Goal: Task Accomplishment & Management: Manage account settings

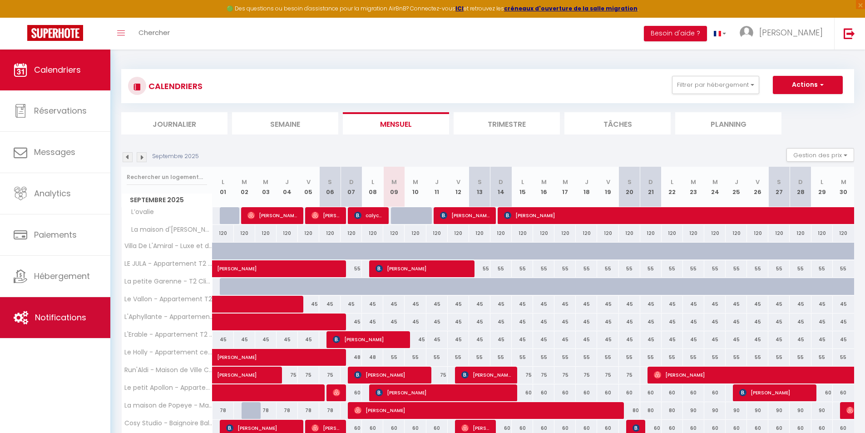
click at [67, 326] on link "Notifications" at bounding box center [55, 317] width 110 height 41
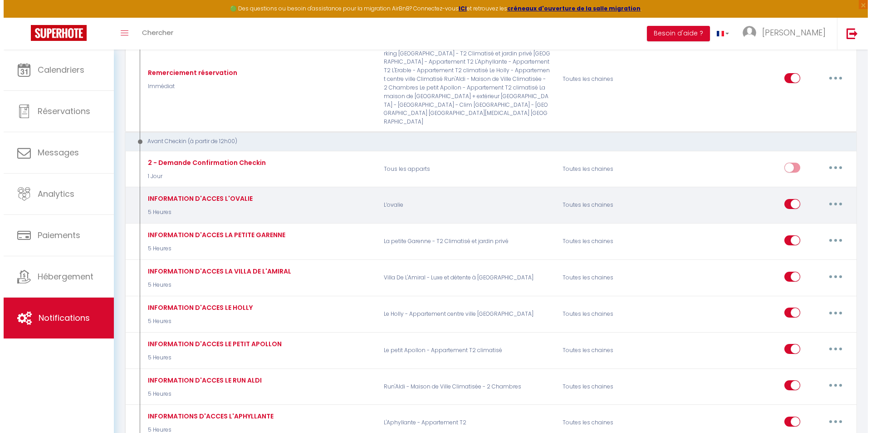
scroll to position [272, 0]
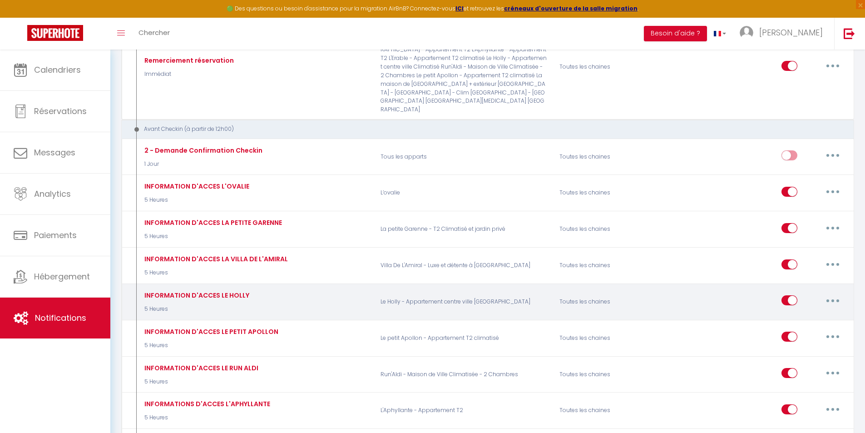
click at [830, 299] on button "button" at bounding box center [832, 300] width 25 height 15
click at [800, 319] on link "Editer" at bounding box center [808, 320] width 67 height 15
type input "INFORMATION D'ACCES LE HOLLY"
select select "5 Heures"
select select
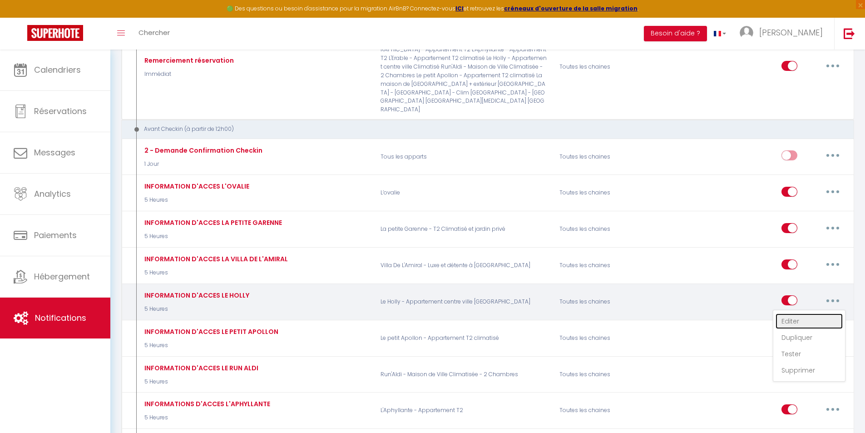
checkbox input "true"
checkbox input "false"
radio input "true"
type input "INFORMATION D'ACCES [RENTAL:NAME]"
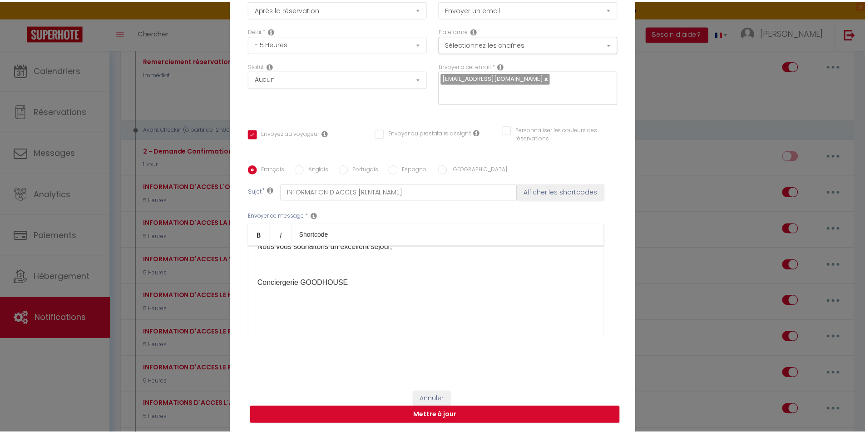
scroll to position [182, 0]
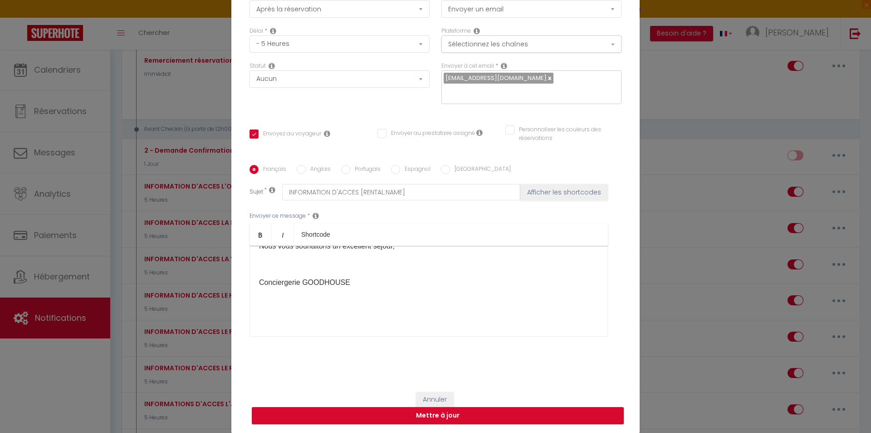
click at [700, 316] on div "Modifier la notification × Titre * INFORMATION D'ACCES LE HOLLY Pour cet héberg…" at bounding box center [435, 216] width 871 height 433
click at [436, 392] on button "Annuler" at bounding box center [435, 399] width 38 height 15
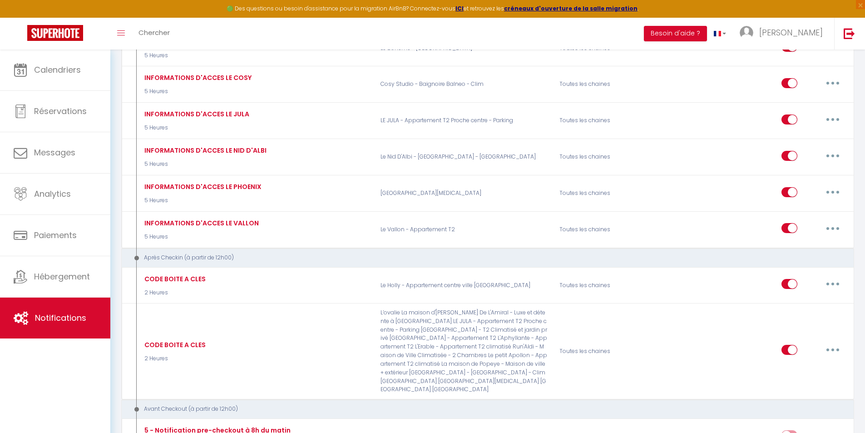
scroll to position [817, 0]
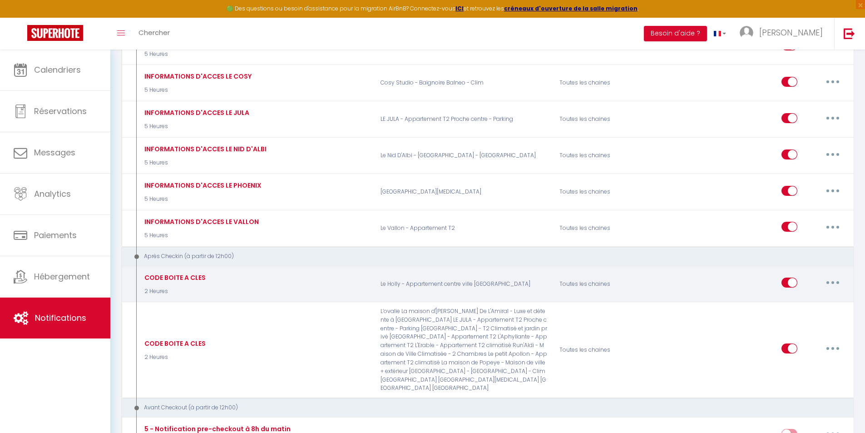
click at [837, 279] on button "button" at bounding box center [832, 282] width 25 height 15
click at [811, 304] on link "Editer" at bounding box center [808, 302] width 67 height 15
type input "CODE BOITE A CLES"
select select "3"
select select "2 Heures"
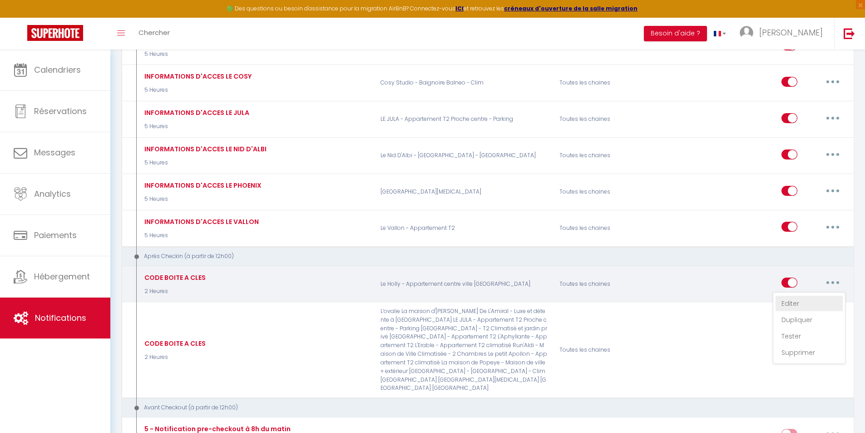
checkbox input "true"
checkbox input "false"
type input "RECUPERATION CLES [RENTAL:NAME]"
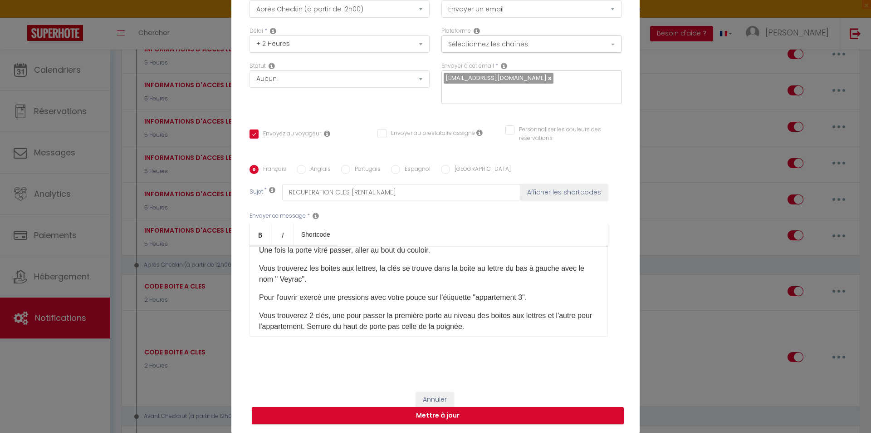
scroll to position [10, 0]
click at [297, 279] on p "Vous trouverez les boites aux lettres, la clés se trouve dans la boite au lettr…" at bounding box center [429, 274] width 340 height 22
drag, startPoint x: 526, startPoint y: 298, endPoint x: 296, endPoint y: 295, distance: 229.7
click at [296, 295] on p "Pour l'ouvrir exercé une pressions avec votre pouce sur l'étiquette "appartemen…" at bounding box center [429, 297] width 340 height 11
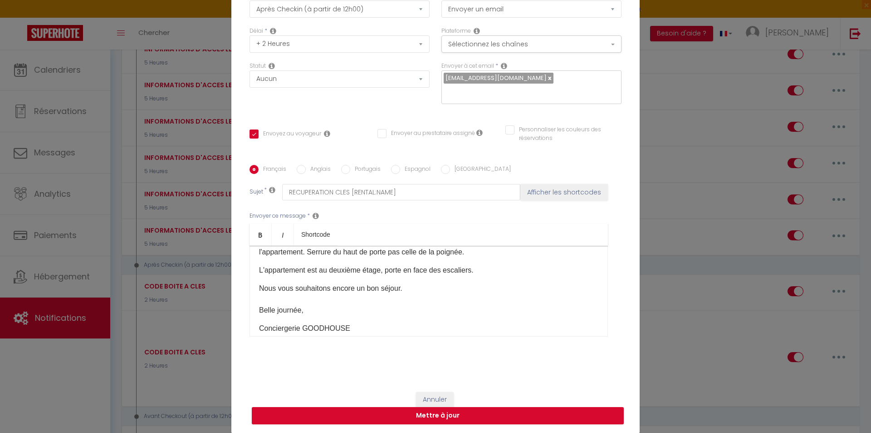
scroll to position [101, 0]
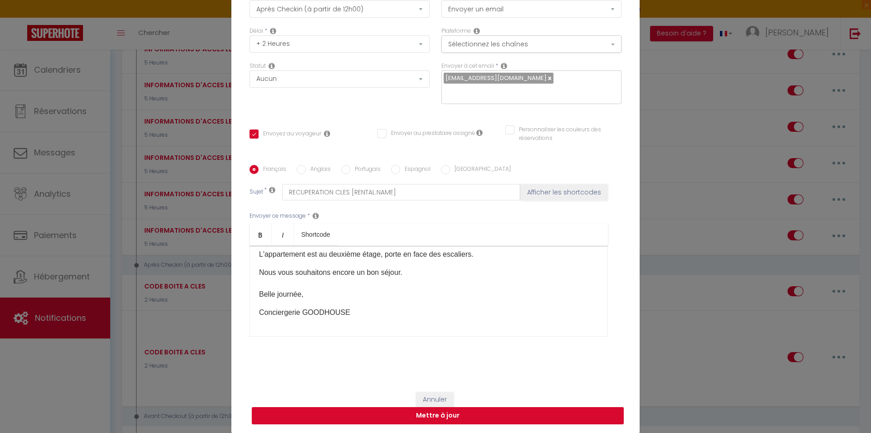
click at [424, 418] on button "Mettre à jour" at bounding box center [438, 415] width 372 height 17
checkbox input "true"
checkbox input "false"
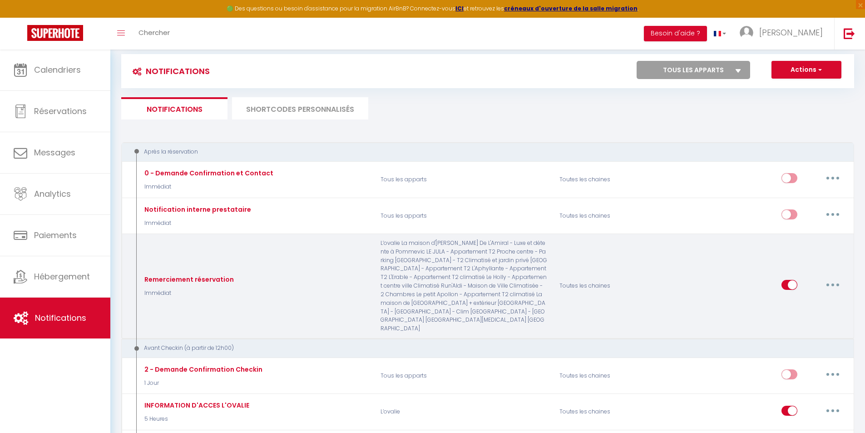
scroll to position [0, 0]
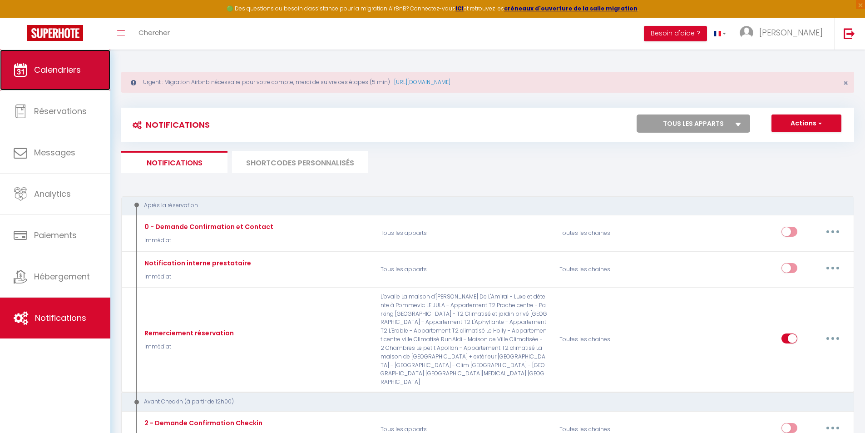
click at [44, 61] on link "Calendriers" at bounding box center [55, 69] width 110 height 41
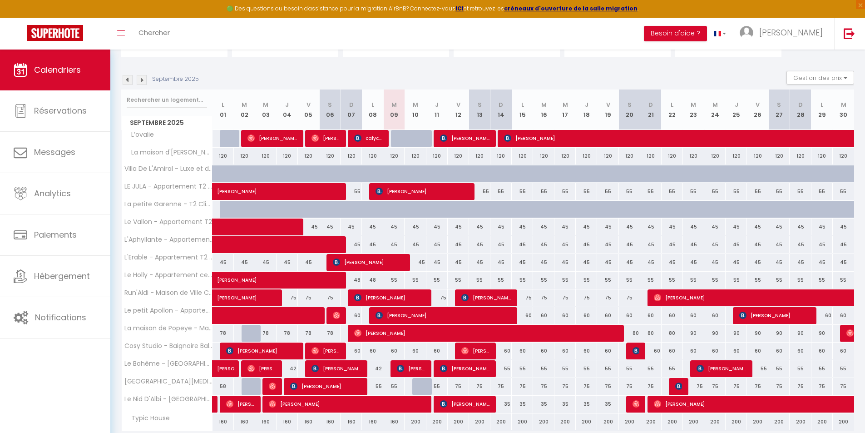
scroll to position [136, 0]
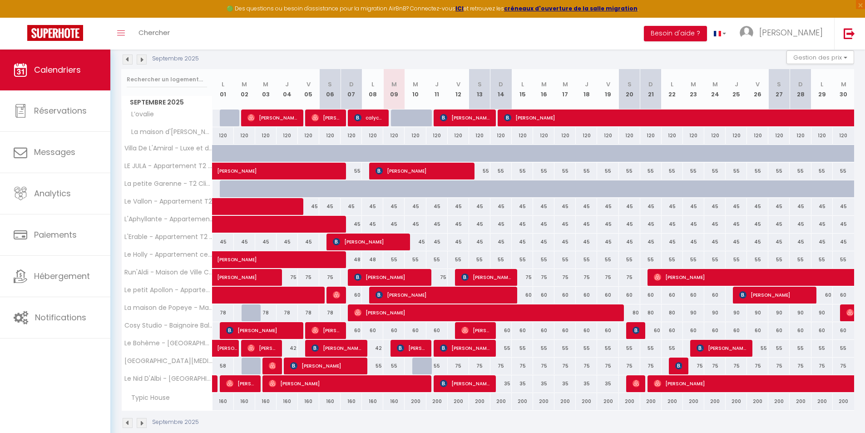
click at [438, 365] on div "55" at bounding box center [436, 365] width 21 height 17
type input "55"
type input "Jeu 11 Septembre 2025"
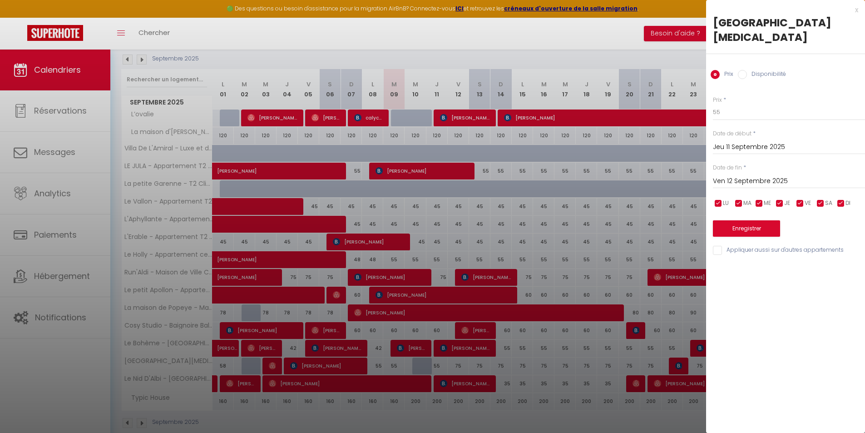
click at [786, 175] on input "Ven 12 Septembre 2025" at bounding box center [789, 181] width 152 height 12
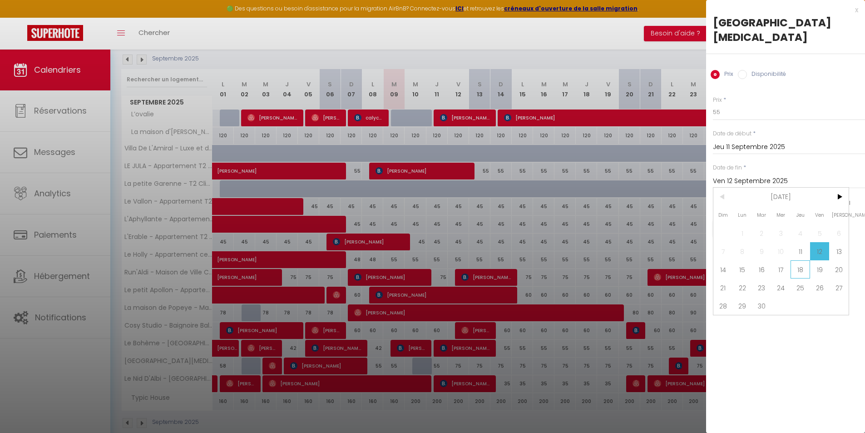
click at [797, 266] on span "18" at bounding box center [800, 269] width 20 height 18
type input "Jeu 18 Septembre 2025"
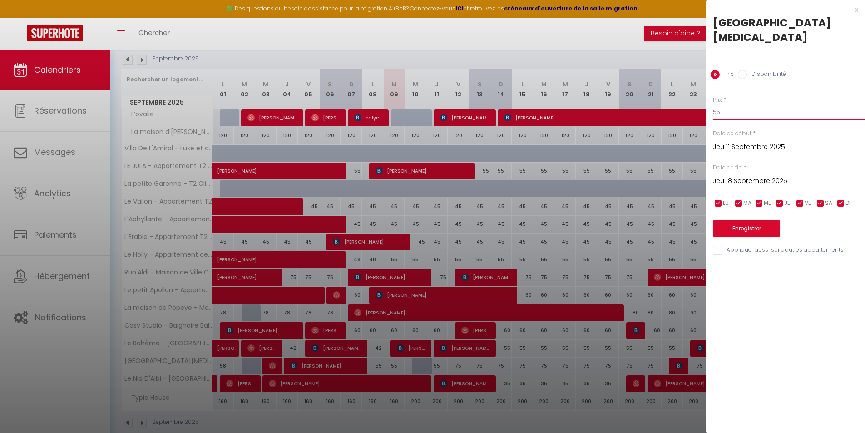
drag, startPoint x: 744, startPoint y: 116, endPoint x: 679, endPoint y: 112, distance: 65.5
click at [679, 112] on body "🟢 Des questions ou besoin d'assistance pour la migration AirBnB? Connectez-vous…" at bounding box center [432, 180] width 865 height 535
type input "59"
click at [759, 226] on button "Enregistrer" at bounding box center [746, 228] width 67 height 16
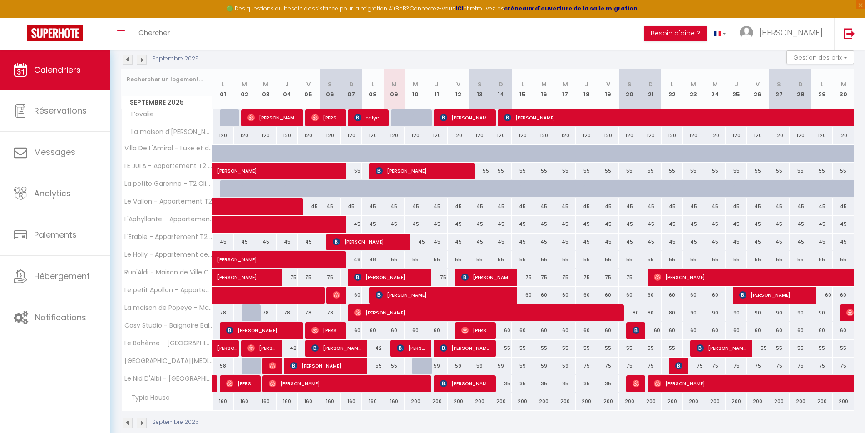
click at [393, 259] on div "55" at bounding box center [393, 259] width 21 height 17
type input "55"
type input "[DATE]"
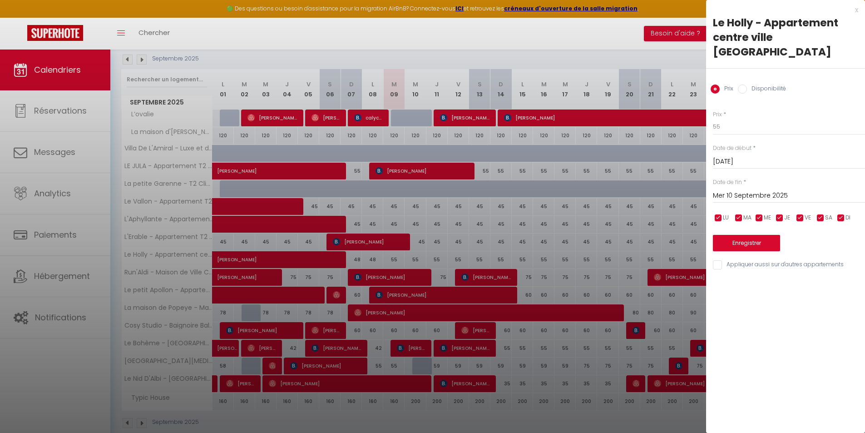
click at [764, 190] on input "Mer 10 Septembre 2025" at bounding box center [789, 196] width 152 height 12
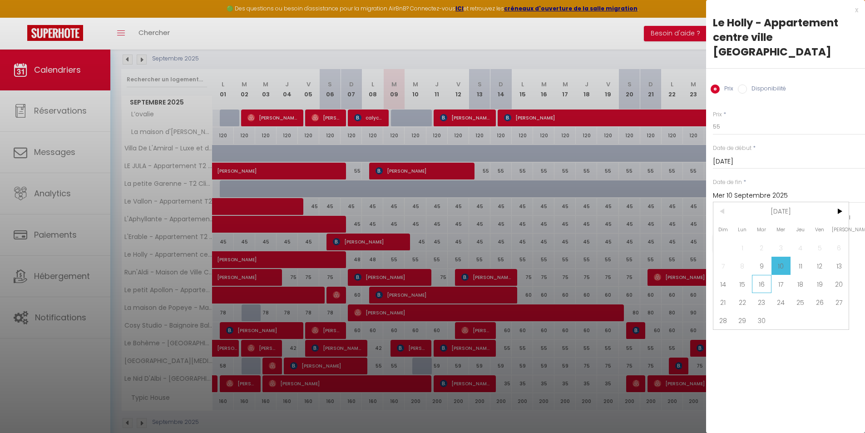
click at [758, 275] on span "16" at bounding box center [762, 284] width 20 height 18
type input "[DATE]"
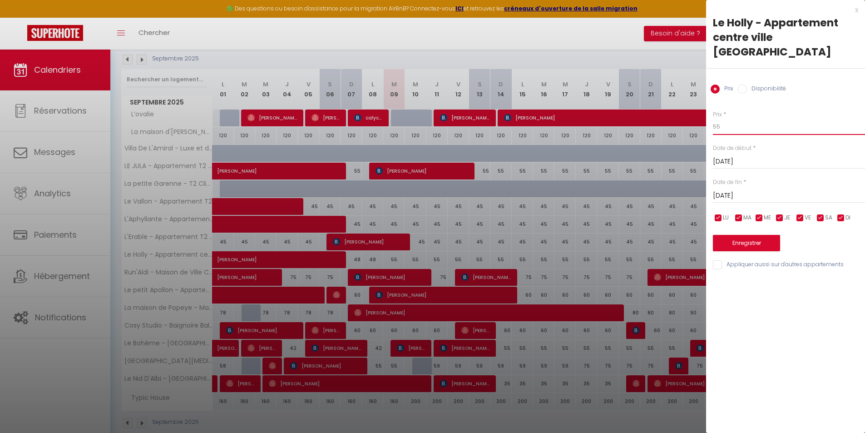
drag, startPoint x: 743, startPoint y: 116, endPoint x: 578, endPoint y: 136, distance: 166.0
click at [578, 136] on body "🟢 Des questions ou besoin d'assistance pour la migration AirBnB? Connectez-vous…" at bounding box center [432, 180] width 865 height 535
type input "45"
click at [738, 235] on button "Enregistrer" at bounding box center [746, 243] width 67 height 16
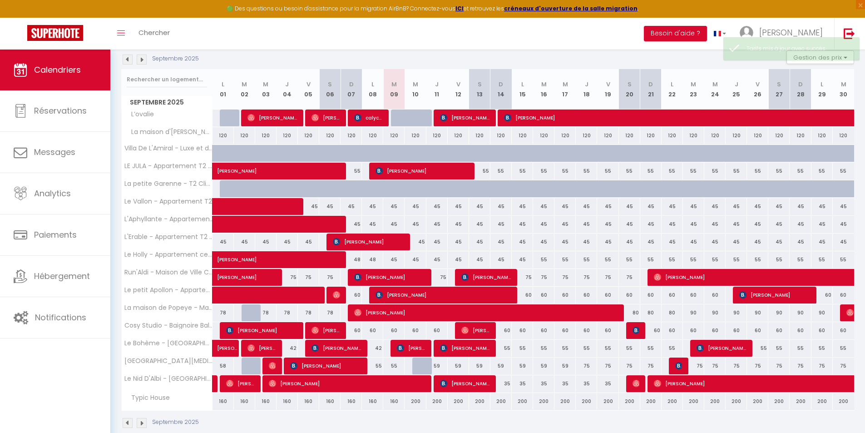
click at [145, 59] on img at bounding box center [142, 59] width 10 height 10
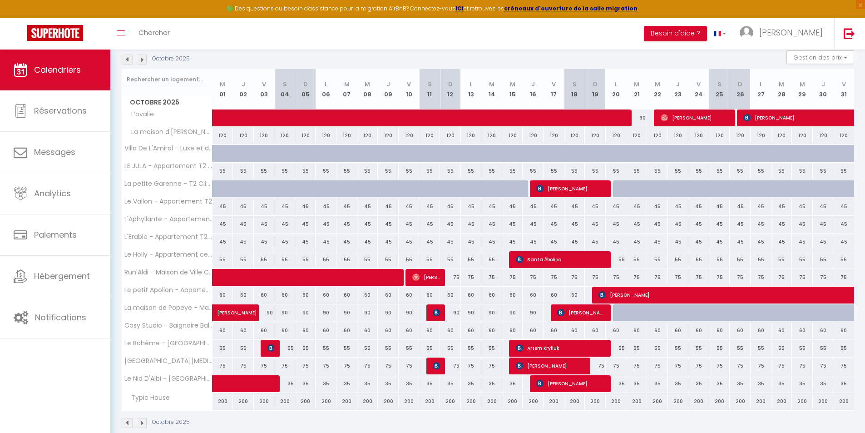
click at [145, 59] on img at bounding box center [142, 59] width 10 height 10
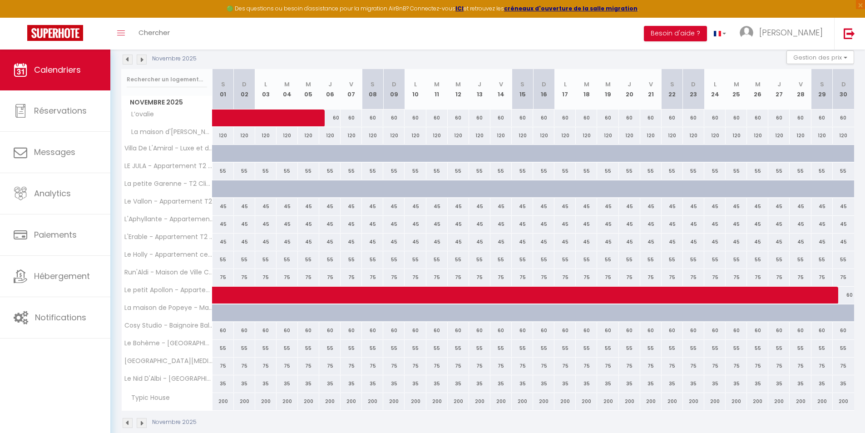
click at [145, 59] on img at bounding box center [142, 59] width 10 height 10
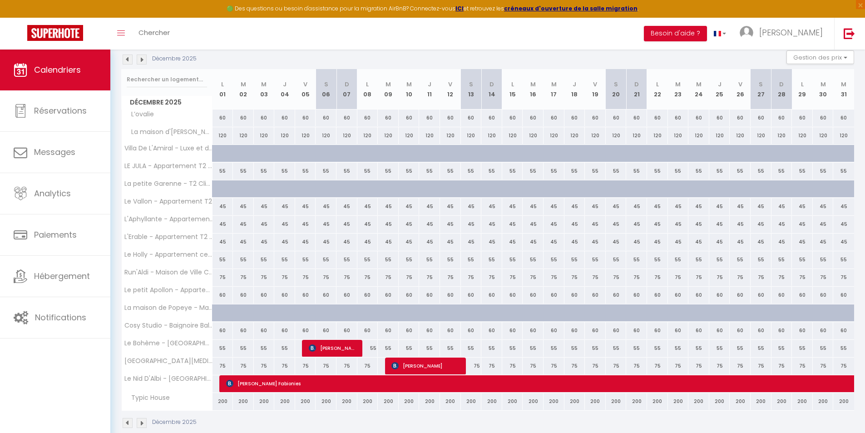
click at [145, 59] on img at bounding box center [142, 59] width 10 height 10
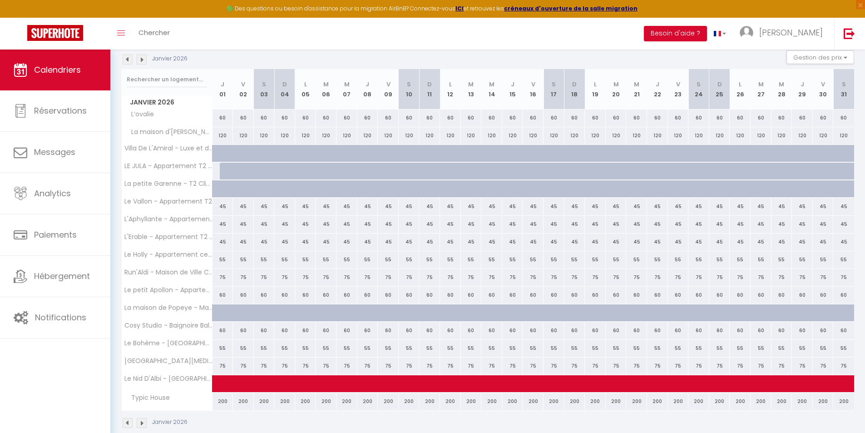
click at [145, 59] on img at bounding box center [142, 59] width 10 height 10
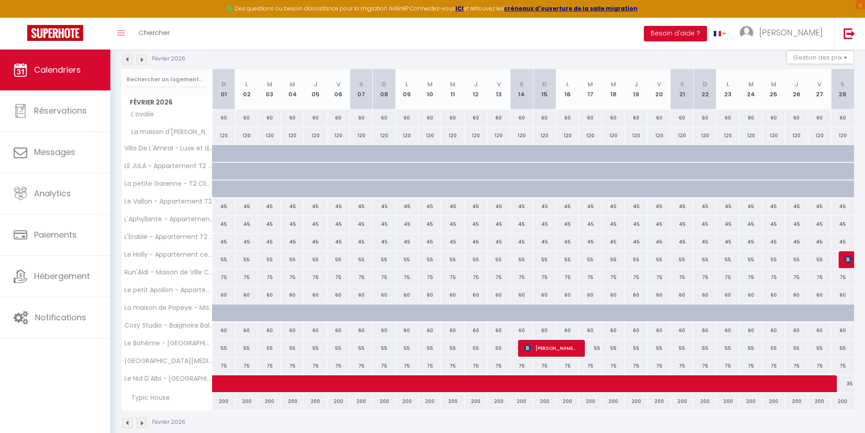
click at [145, 59] on img at bounding box center [142, 59] width 10 height 10
